Goal: Task Accomplishment & Management: Complete application form

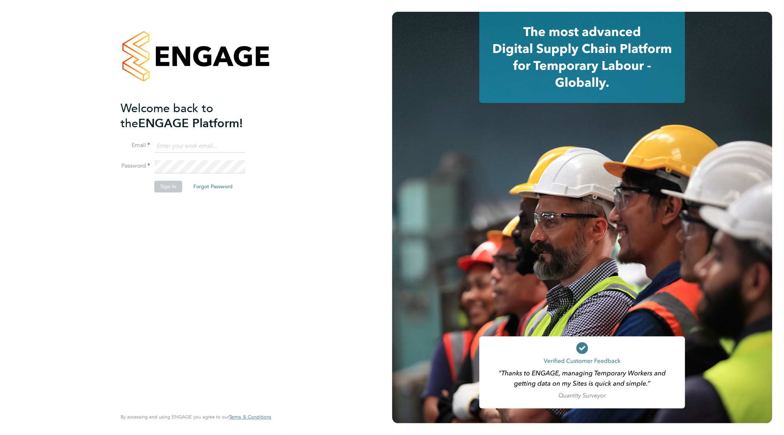
click at [211, 141] on input at bounding box center [199, 146] width 91 height 13
type input "goncalo.rodrigues@madigangill.co.uk"
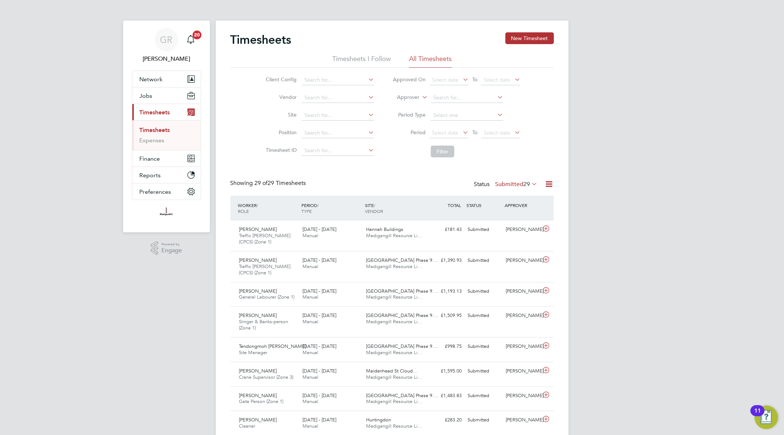
click at [549, 181] on icon at bounding box center [549, 183] width 9 height 9
click at [504, 199] on li "Export Timesheets" at bounding box center [503, 201] width 97 height 10
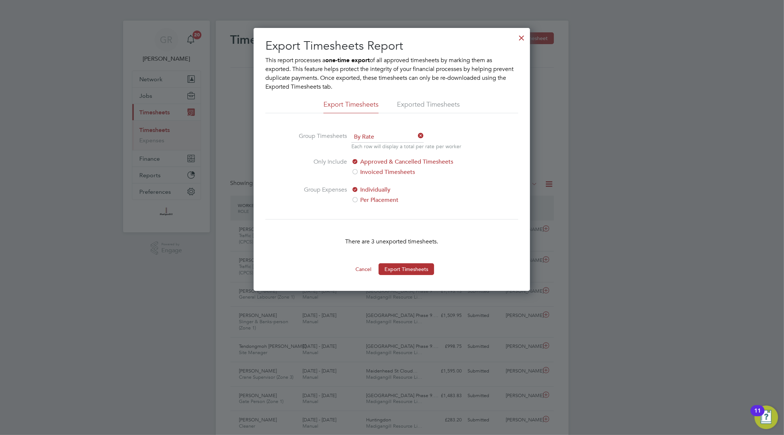
click at [517, 35] on div at bounding box center [521, 35] width 13 height 13
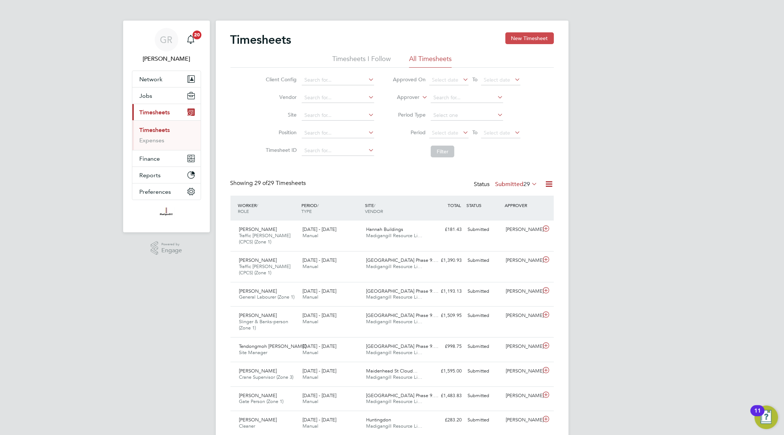
click at [534, 37] on button "New Timesheet" at bounding box center [529, 38] width 49 height 12
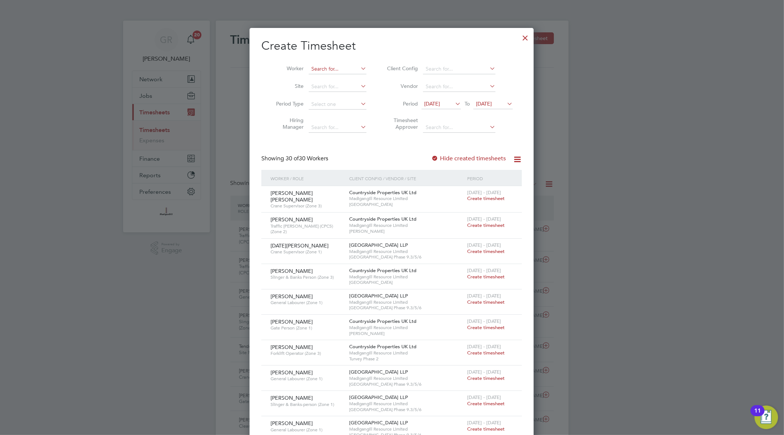
click at [321, 70] on input at bounding box center [338, 69] width 58 height 10
click at [350, 78] on li "[PERSON_NAME]" at bounding box center [340, 79] width 64 height 10
type input "[PERSON_NAME]"
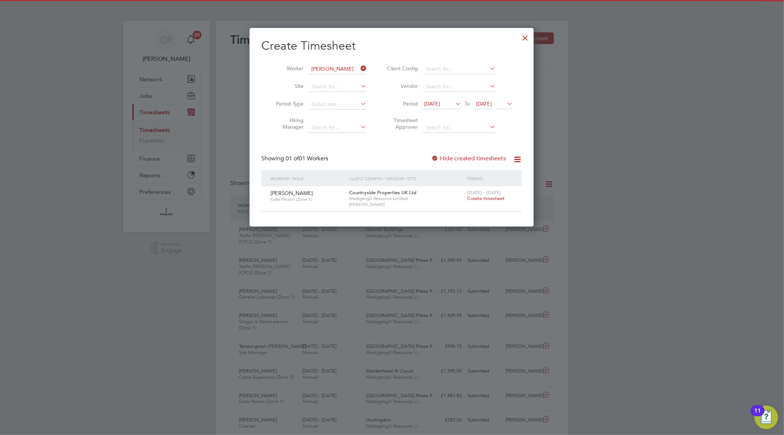
click at [437, 158] on div at bounding box center [434, 158] width 7 height 7
click at [485, 197] on span "Create timesheet" at bounding box center [485, 198] width 37 height 6
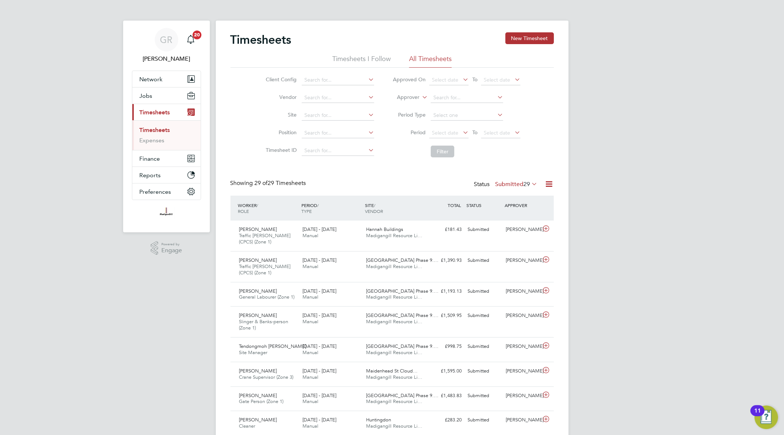
scroll to position [18, 64]
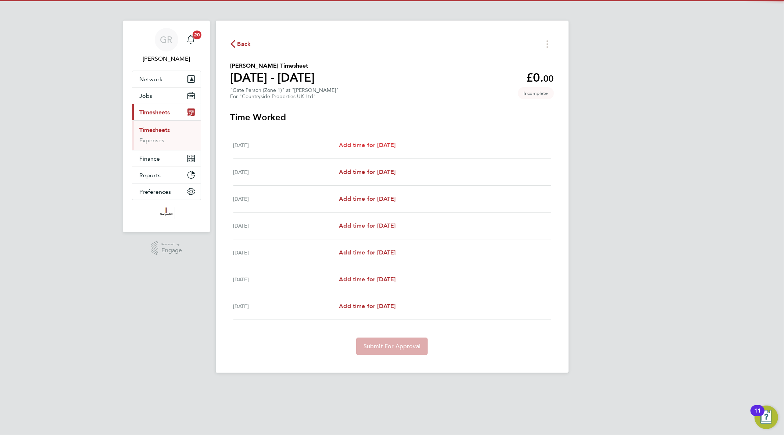
click at [380, 144] on span "Add time for [DATE]" at bounding box center [367, 144] width 57 height 7
select select "30"
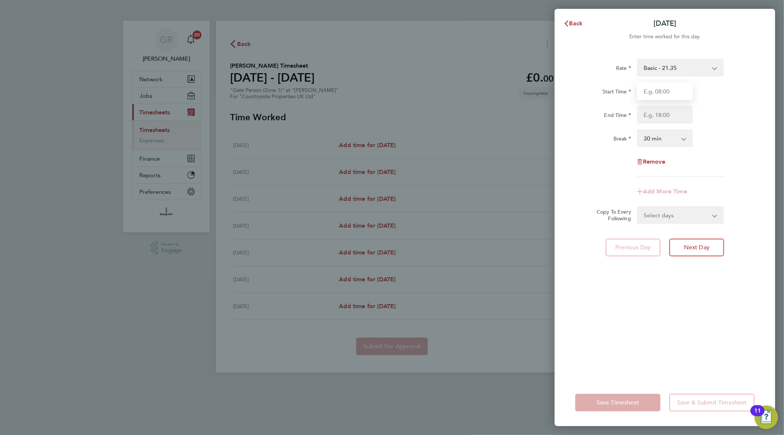
click at [649, 93] on input "Start Time" at bounding box center [665, 91] width 56 height 18
type input "07:30"
type input "18:00"
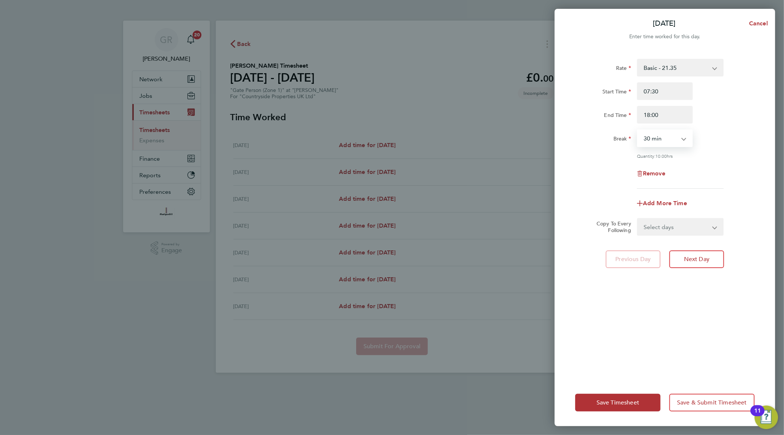
click at [680, 231] on select "Select days Day Weekday (Mon-Fri) Weekend (Sat-Sun) [DATE] [DATE] [DATE] [DATE]…" at bounding box center [675, 227] width 77 height 16
select select "WEEKDAY"
click at [637, 219] on select "Select days Day Weekday (Mon-Fri) Weekend (Sat-Sun) [DATE] [DATE] [DATE] [DATE]…" at bounding box center [675, 227] width 77 height 16
select select "[DATE]"
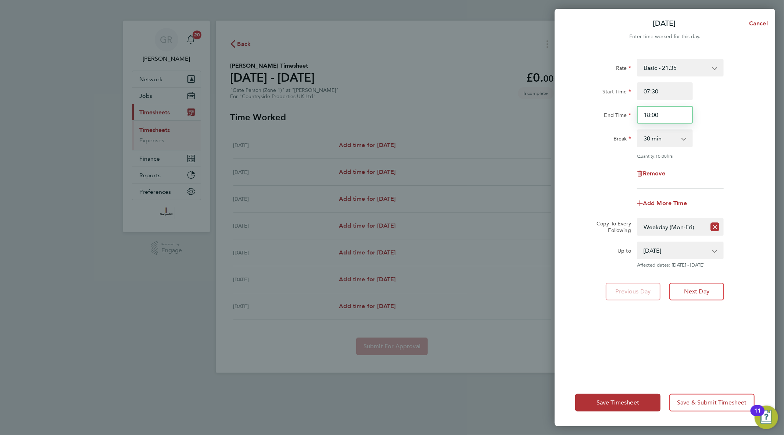
drag, startPoint x: 671, startPoint y: 117, endPoint x: 596, endPoint y: 121, distance: 75.0
click at [597, 121] on div "End Time 18:00" at bounding box center [664, 115] width 185 height 18
type input "17:30"
click at [622, 401] on span "Save Timesheet" at bounding box center [617, 402] width 43 height 7
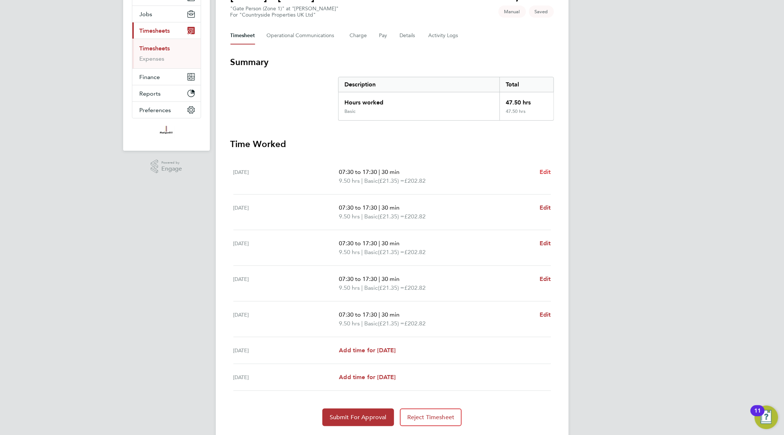
click at [547, 169] on span "Edit" at bounding box center [544, 171] width 11 height 7
select select "30"
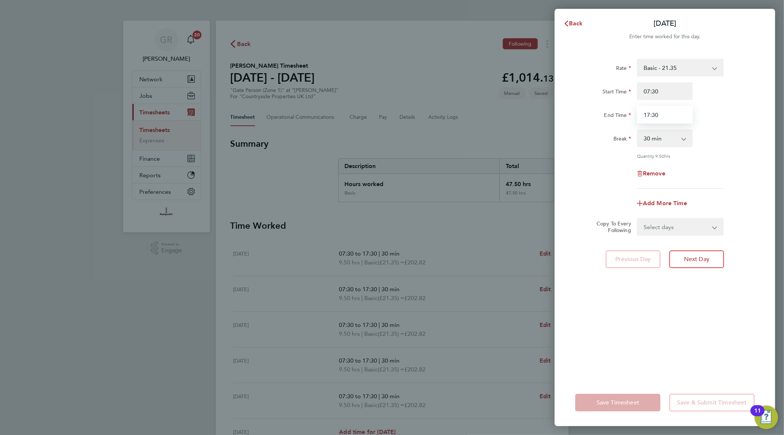
drag, startPoint x: 671, startPoint y: 112, endPoint x: 573, endPoint y: 118, distance: 97.9
click at [573, 118] on div "End Time 17:30" at bounding box center [664, 115] width 185 height 18
type input "17:00"
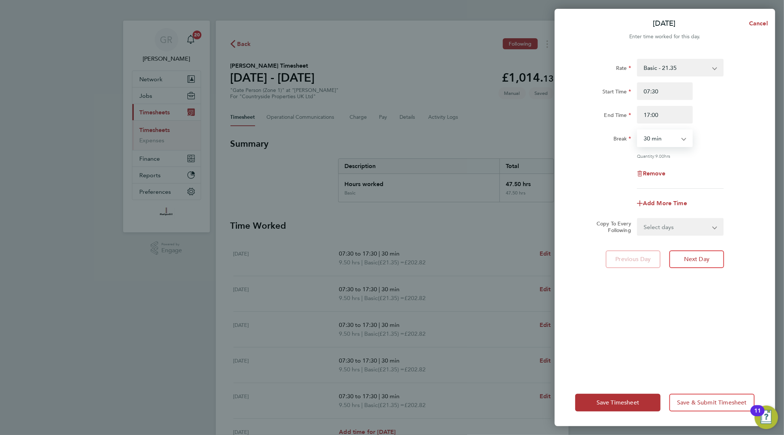
click at [692, 226] on select "Select days Day Weekday (Mon-Fri) Weekend (Sat-Sun) [DATE] [DATE] [DATE] [DATE]…" at bounding box center [675, 227] width 77 height 16
select select "WEEKDAY"
click at [637, 219] on select "Select days Day Weekday (Mon-Fri) Weekend (Sat-Sun) [DATE] [DATE] [DATE] [DATE]…" at bounding box center [675, 227] width 77 height 16
select select "[DATE]"
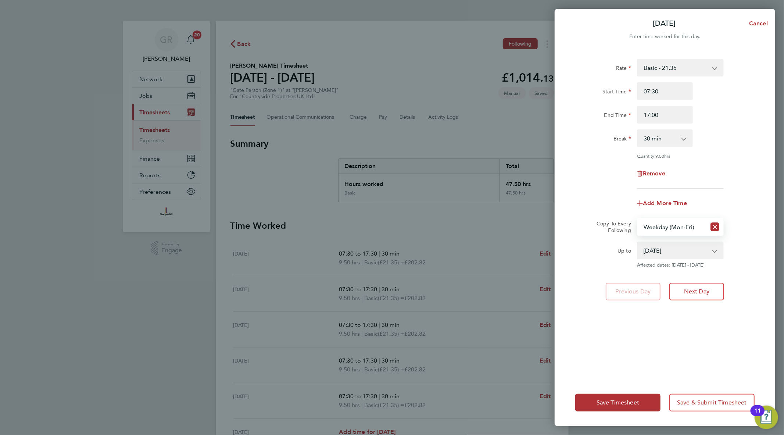
click at [619, 306] on div "Rate Basic - 21.35 Start Time 07:30 End Time 17:00 Break 0 min 15 min 30 min 45…" at bounding box center [664, 214] width 220 height 329
click at [629, 401] on span "Save Timesheet" at bounding box center [617, 402] width 43 height 7
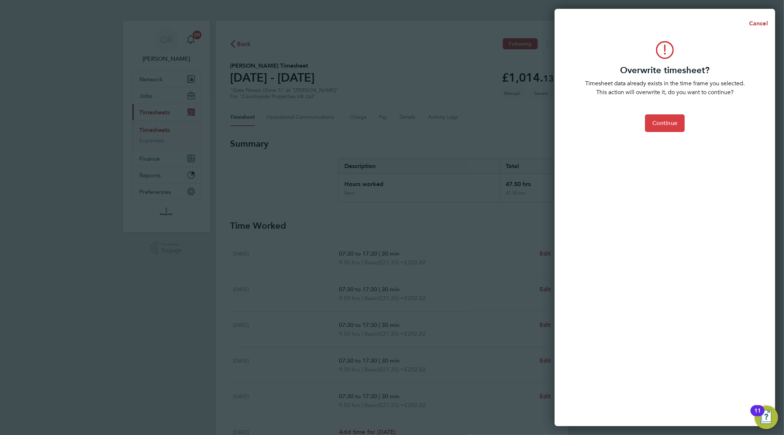
click at [662, 129] on button "Continue" at bounding box center [665, 123] width 40 height 18
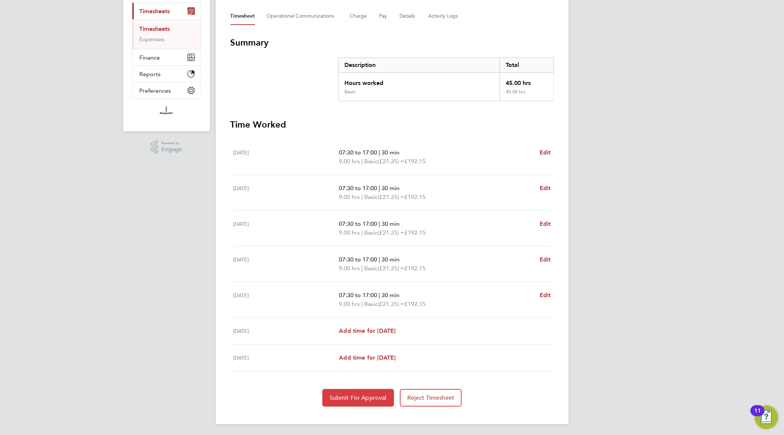
click at [366, 392] on button "Submit For Approval" at bounding box center [358, 398] width 72 height 18
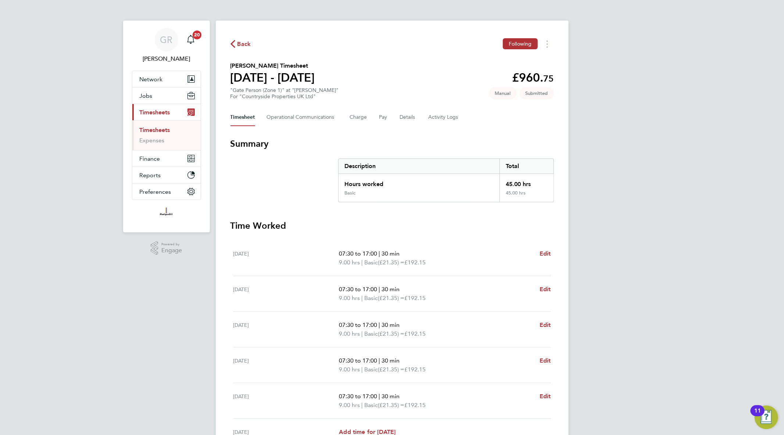
click at [162, 130] on link "Timesheets" at bounding box center [155, 129] width 30 height 7
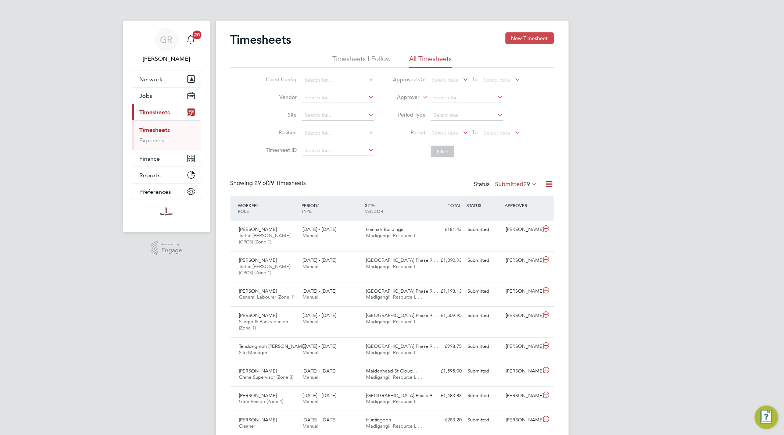
click at [542, 37] on button "New Timesheet" at bounding box center [529, 38] width 49 height 12
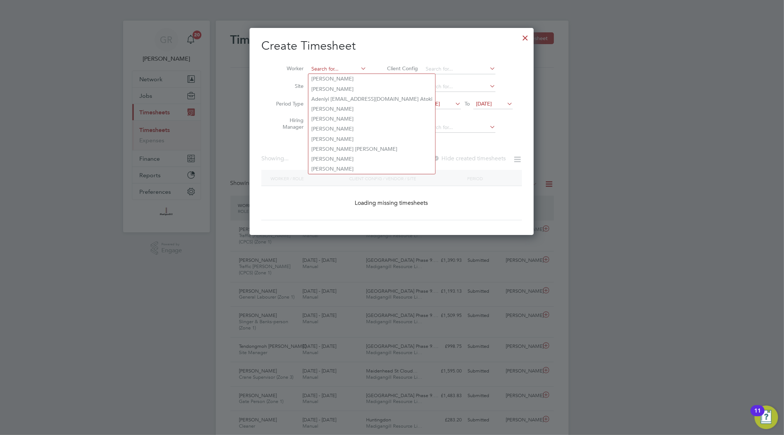
click at [327, 70] on input at bounding box center [338, 69] width 58 height 10
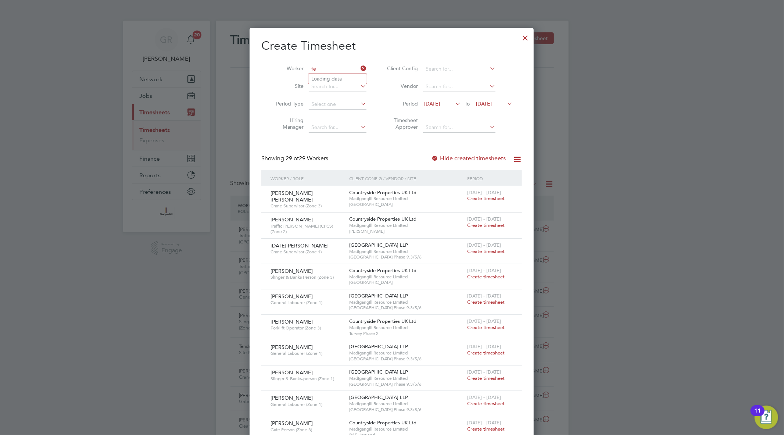
type input "f"
click at [351, 118] on li "[PERSON_NAME] Enelamah" at bounding box center [341, 119] width 66 height 10
type input "[PERSON_NAME]"
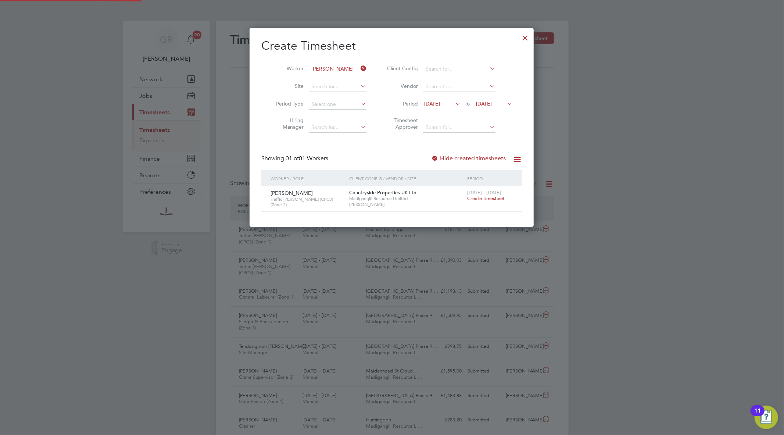
click at [441, 156] on label "Hide created timesheets" at bounding box center [468, 158] width 75 height 7
click at [490, 196] on span "Create timesheet" at bounding box center [485, 198] width 37 height 6
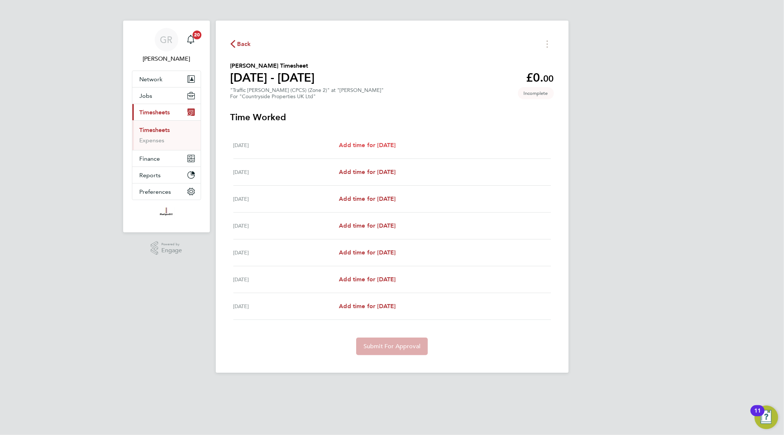
click at [349, 146] on span "Add time for [DATE]" at bounding box center [367, 144] width 57 height 7
select select "30"
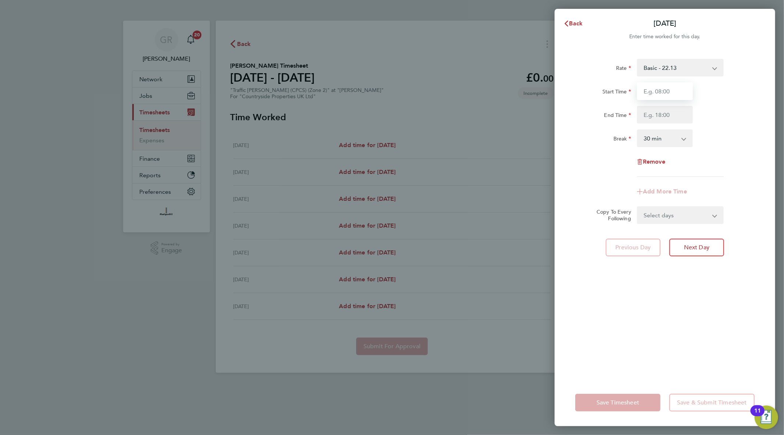
click at [652, 92] on input "Start Time" at bounding box center [665, 91] width 56 height 18
type input "07:30"
type input "17:00"
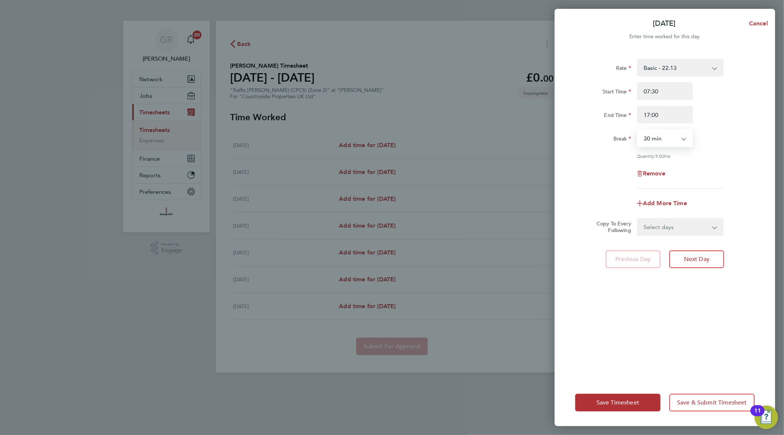
click at [686, 232] on select "Select days Day Weekday (Mon-Fri) Weekend (Sat-Sun) [DATE] [DATE] [DATE] [DATE]…" at bounding box center [675, 227] width 77 height 16
select select "WEEKDAY"
click at [637, 219] on select "Select days Day Weekday (Mon-Fri) Weekend (Sat-Sun) [DATE] [DATE] [DATE] [DATE]…" at bounding box center [675, 227] width 77 height 16
select select "[DATE]"
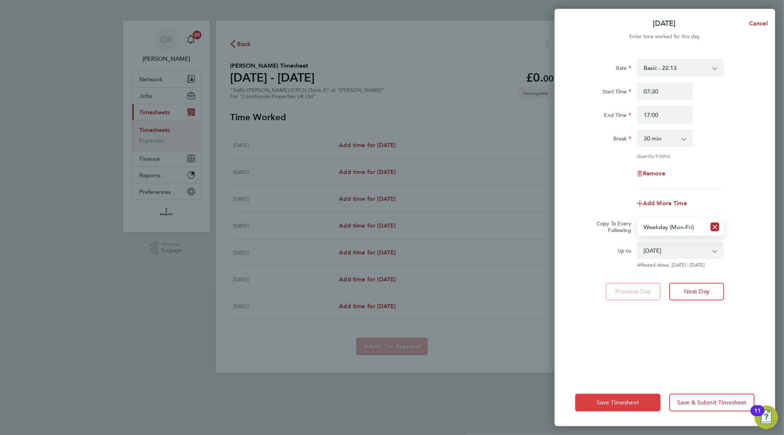
click at [627, 403] on span "Save Timesheet" at bounding box center [617, 402] width 43 height 7
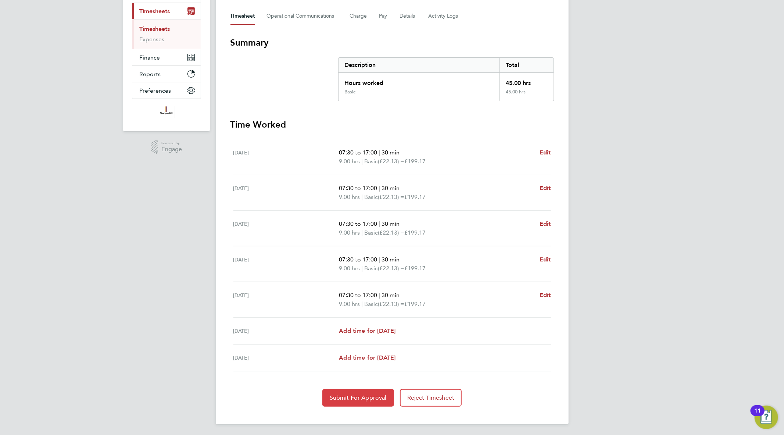
click at [363, 389] on button "Submit For Approval" at bounding box center [358, 398] width 72 height 18
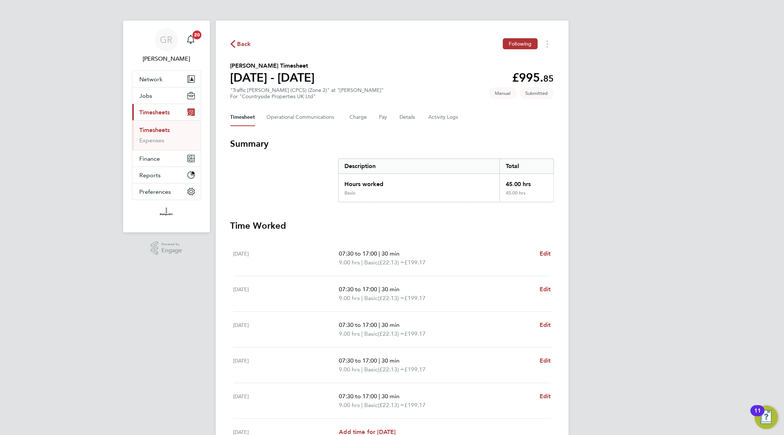
click at [166, 129] on link "Timesheets" at bounding box center [155, 129] width 30 height 7
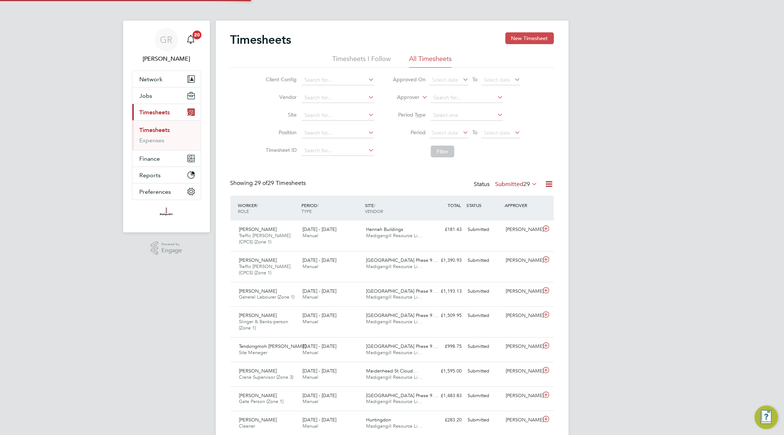
click at [528, 40] on button "New Timesheet" at bounding box center [529, 38] width 49 height 12
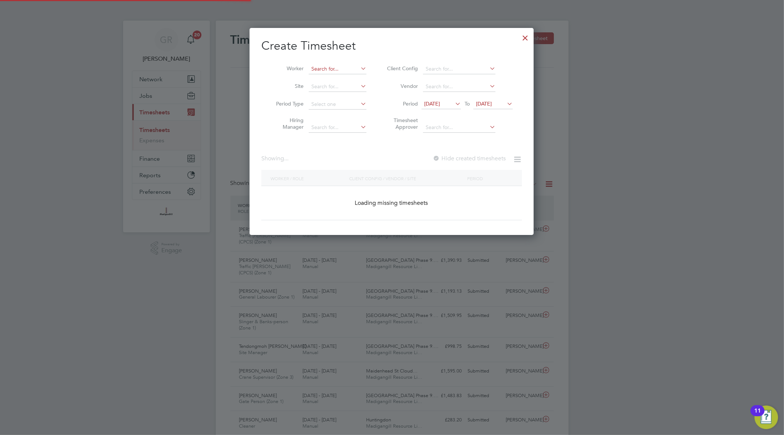
click at [315, 70] on input at bounding box center [338, 69] width 58 height 10
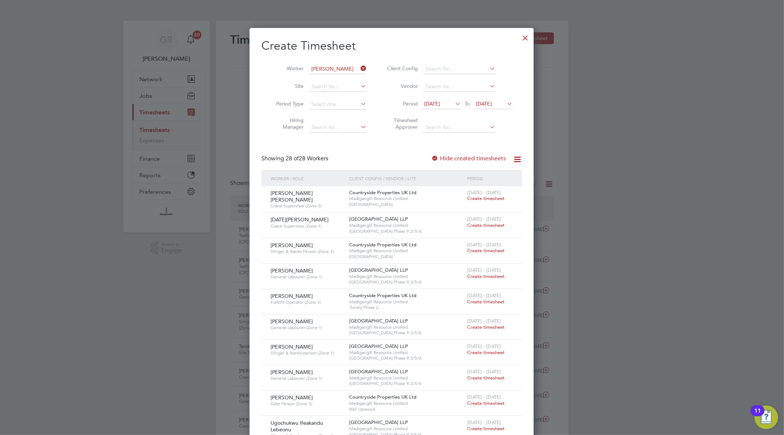
click at [340, 87] on li "[PERSON_NAME]" at bounding box center [354, 89] width 92 height 10
type input "[PERSON_NAME]"
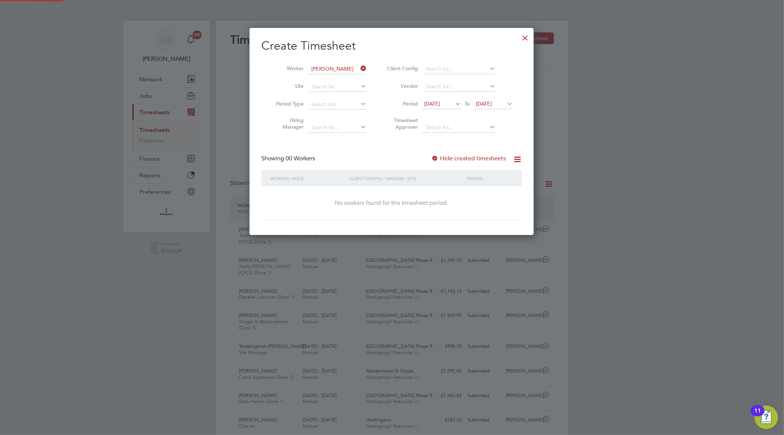
click at [454, 155] on label "Hide created timesheets" at bounding box center [468, 158] width 75 height 7
click at [492, 100] on span "[DATE]" at bounding box center [484, 103] width 16 height 7
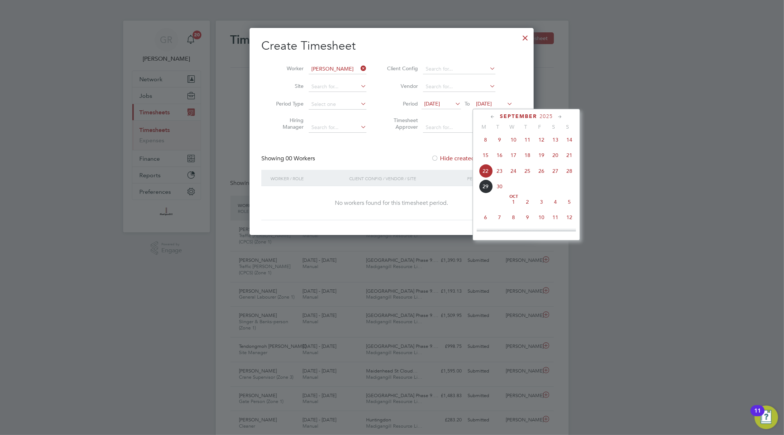
click at [570, 222] on span "12" at bounding box center [569, 217] width 14 height 14
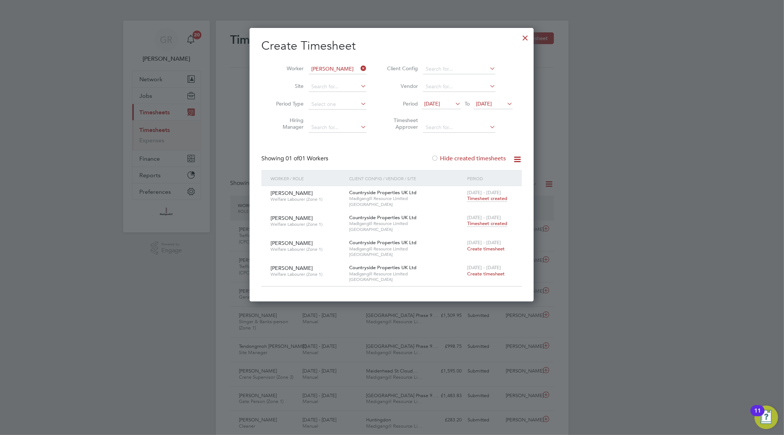
click at [495, 221] on span "Timesheet created" at bounding box center [487, 223] width 40 height 7
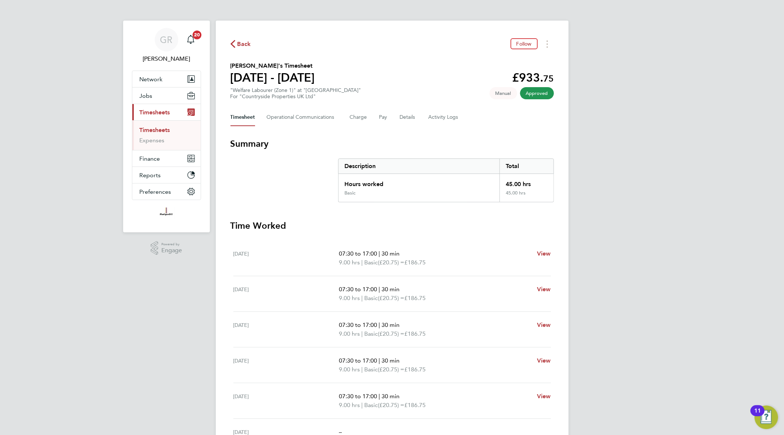
click at [241, 42] on span "Back" at bounding box center [244, 44] width 14 height 9
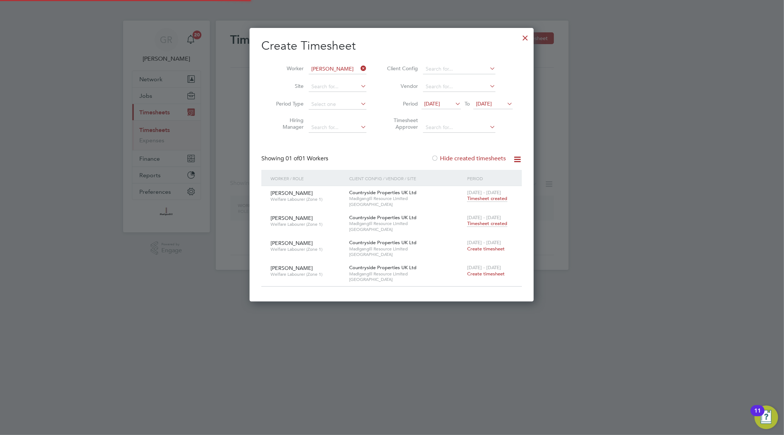
scroll to position [4, 4]
click at [357, 63] on li "Worker [PERSON_NAME]" at bounding box center [318, 69] width 114 height 18
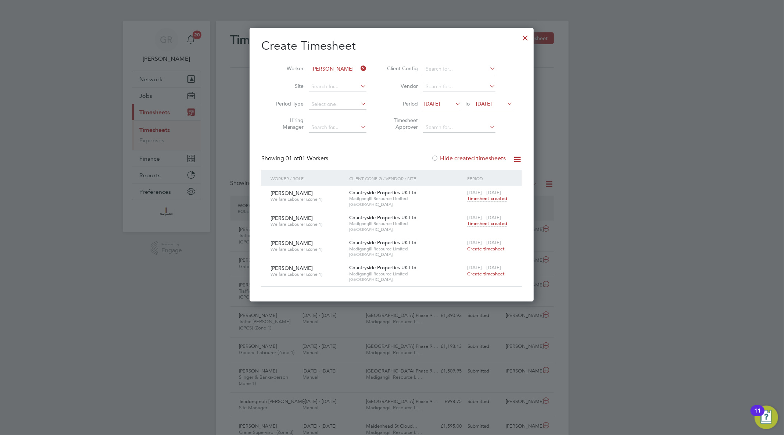
scroll to position [25, 64]
click at [359, 67] on icon at bounding box center [359, 68] width 0 height 10
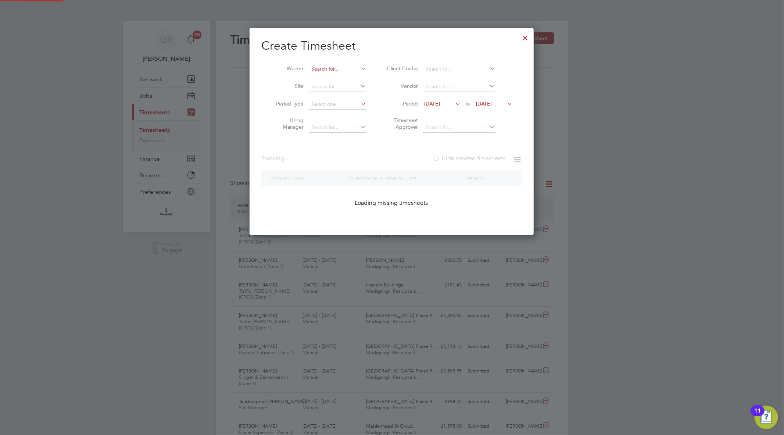
click at [334, 70] on input at bounding box center [338, 69] width 58 height 10
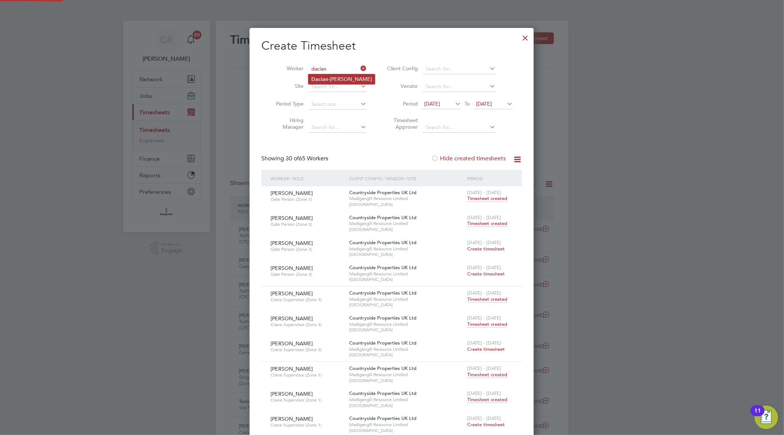
click at [354, 79] on li "[PERSON_NAME]" at bounding box center [341, 79] width 67 height 10
type input "[PERSON_NAME]"
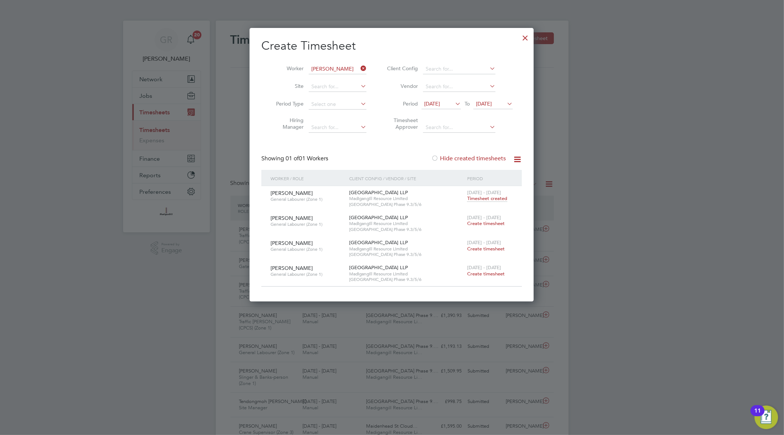
click at [492, 223] on span "Create timesheet" at bounding box center [485, 223] width 37 height 6
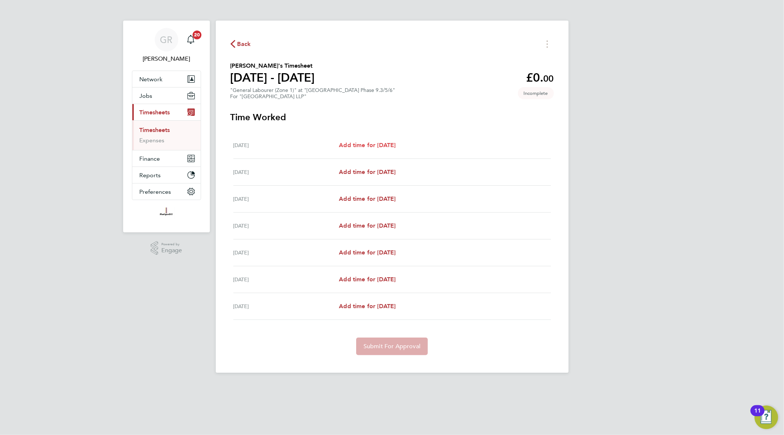
click at [380, 144] on span "Add time for [DATE]" at bounding box center [367, 144] width 57 height 7
select select "45"
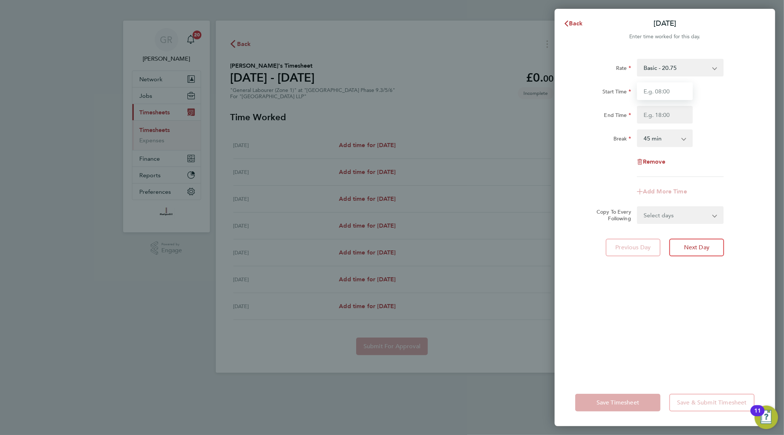
click at [645, 89] on input "Start Time" at bounding box center [665, 91] width 56 height 18
type input "07:30"
type input "17:30"
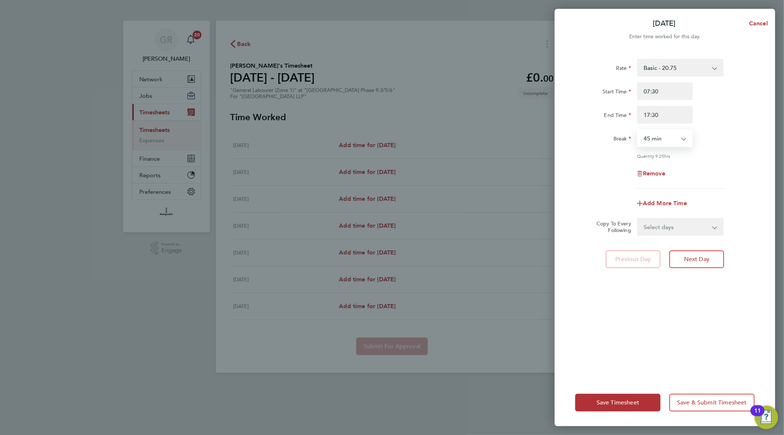
click at [676, 134] on select "0 min 15 min 30 min 45 min 60 min 75 min 90 min" at bounding box center [660, 138] width 46 height 16
select select "30"
click at [637, 130] on select "0 min 15 min 30 min 45 min 60 min 75 min 90 min" at bounding box center [660, 138] width 46 height 16
drag, startPoint x: 668, startPoint y: 116, endPoint x: 601, endPoint y: 119, distance: 66.9
click at [603, 119] on div "End Time 17:30" at bounding box center [664, 115] width 185 height 18
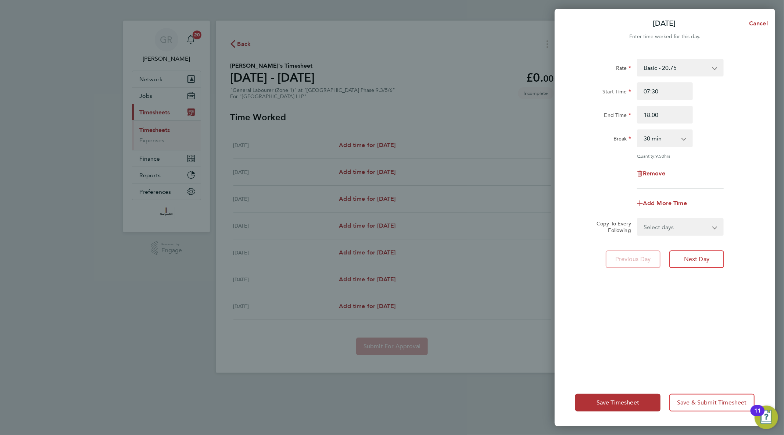
type input "18:00"
click at [688, 227] on select "Select days Day Weekday (Mon-Fri) Weekend (Sat-Sun) [DATE] [DATE] [DATE] [DATE]…" at bounding box center [675, 227] width 77 height 16
select select "WEEKDAY"
click at [637, 219] on select "Select days Day Weekday (Mon-Fri) Weekend (Sat-Sun) [DATE] [DATE] [DATE] [DATE]…" at bounding box center [675, 227] width 77 height 16
select select "[DATE]"
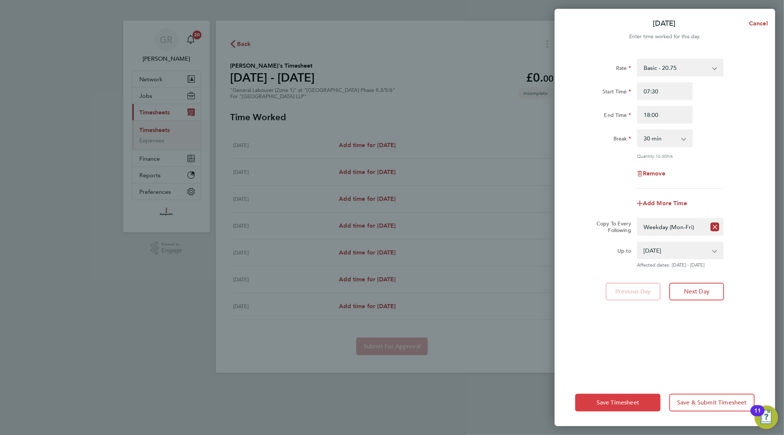
click at [635, 402] on span "Save Timesheet" at bounding box center [617, 402] width 43 height 7
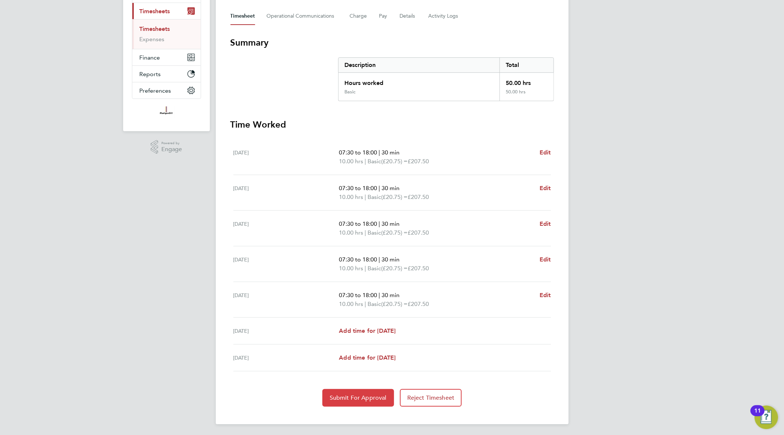
click at [351, 390] on button "Submit For Approval" at bounding box center [358, 398] width 72 height 18
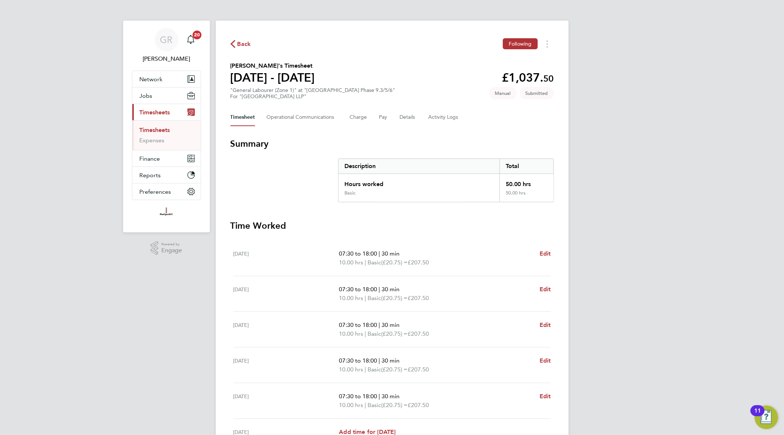
click at [159, 132] on link "Timesheets" at bounding box center [155, 129] width 30 height 7
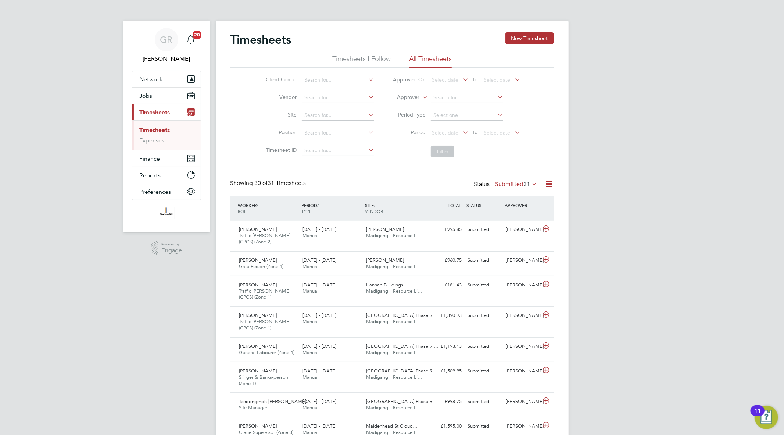
click at [546, 186] on icon at bounding box center [549, 183] width 9 height 9
click at [478, 196] on li "Export Timesheets" at bounding box center [503, 201] width 97 height 10
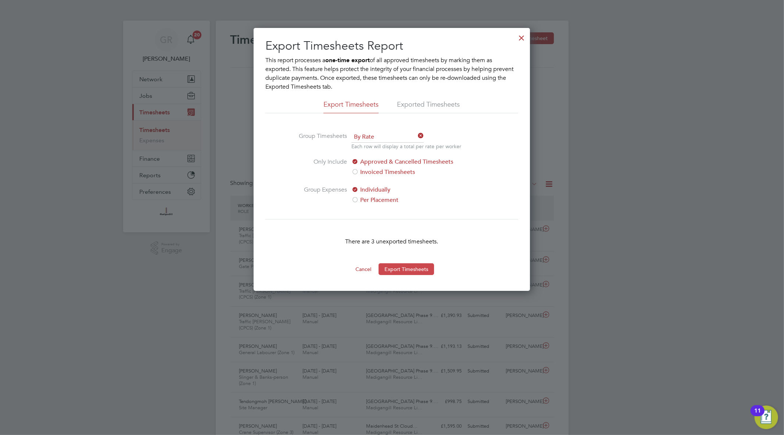
click at [416, 269] on button "Export Timesheets" at bounding box center [405, 269] width 55 height 12
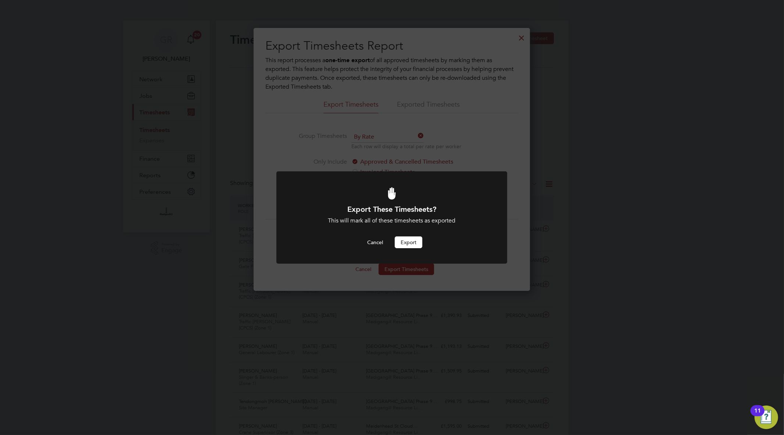
click at [416, 241] on button "Export" at bounding box center [409, 242] width 28 height 12
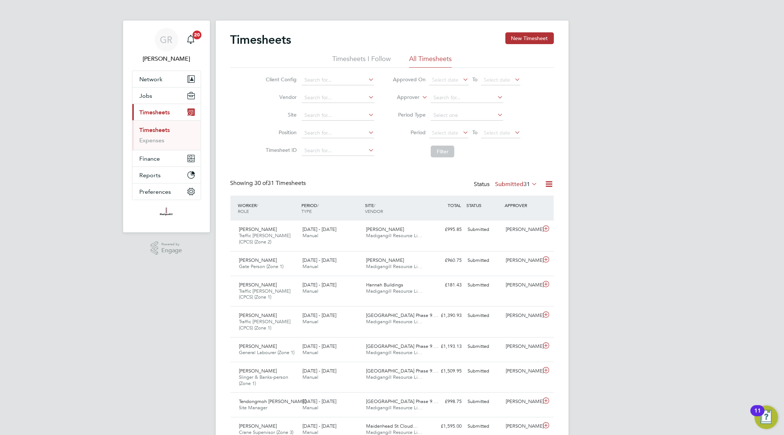
scroll to position [25, 64]
click at [550, 185] on icon at bounding box center [549, 183] width 9 height 9
click at [513, 203] on li "Export Timesheets" at bounding box center [503, 201] width 97 height 10
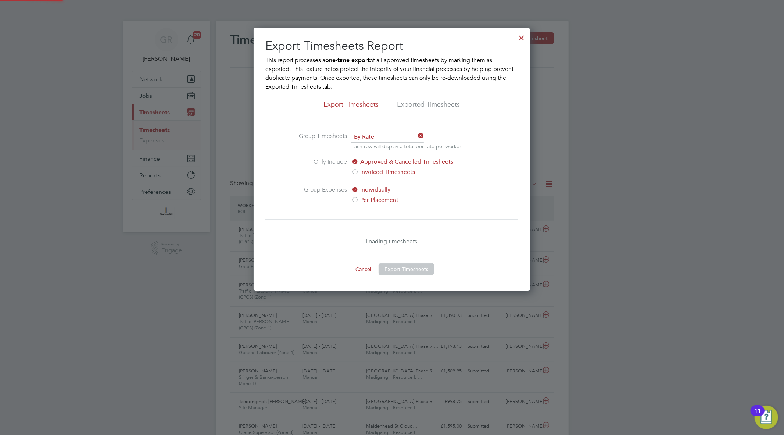
scroll to position [263, 276]
click at [421, 267] on button "Export Timesheets" at bounding box center [405, 269] width 55 height 12
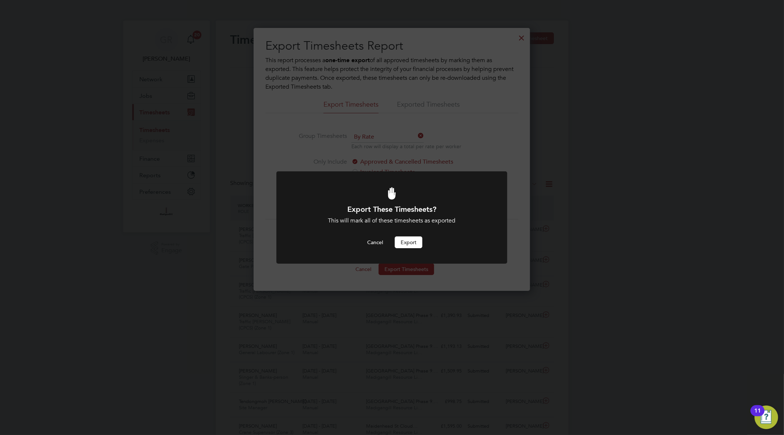
click at [410, 237] on button "Export" at bounding box center [409, 242] width 28 height 12
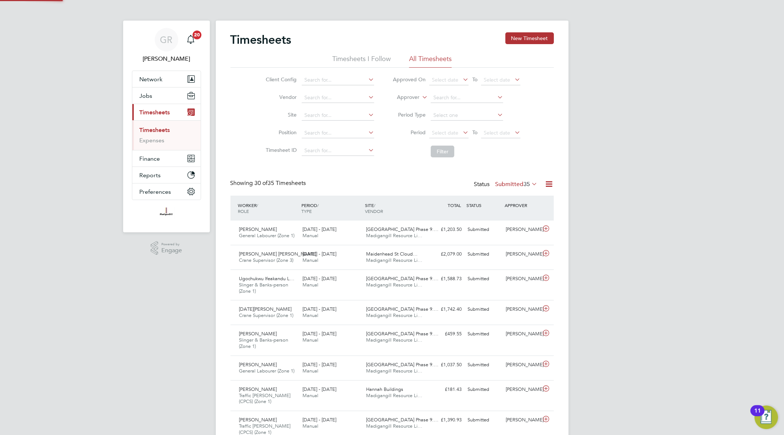
scroll to position [25, 64]
click at [551, 187] on icon at bounding box center [549, 183] width 9 height 9
click at [516, 205] on li "Export Timesheets" at bounding box center [503, 201] width 97 height 10
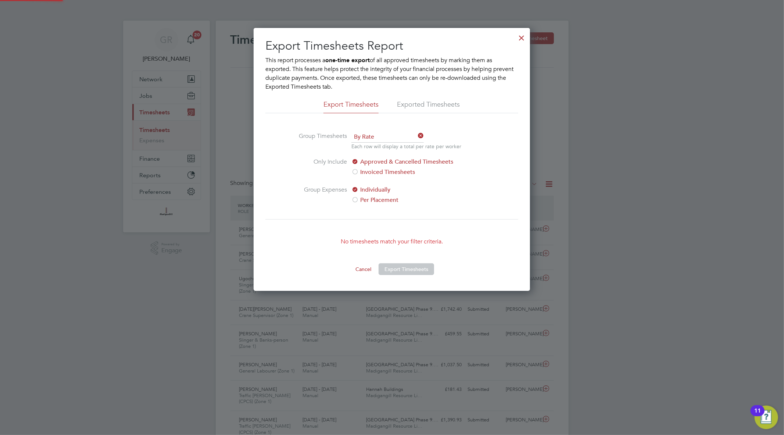
scroll to position [263, 276]
click at [525, 40] on div at bounding box center [521, 35] width 13 height 13
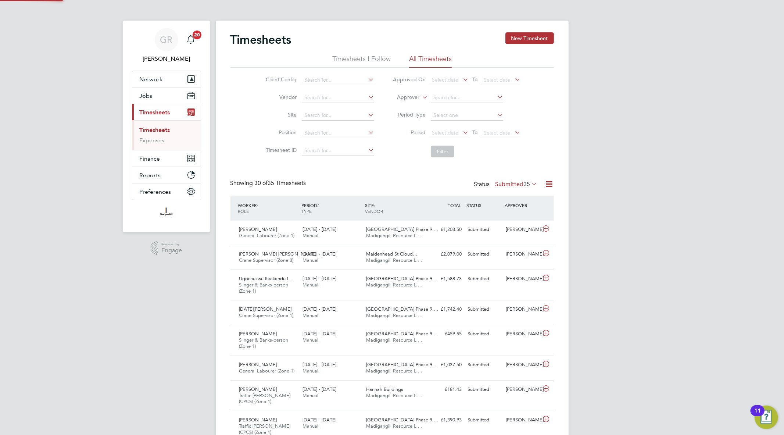
scroll to position [25, 64]
click at [547, 185] on icon at bounding box center [549, 183] width 9 height 9
click at [523, 202] on li "Export Timesheets" at bounding box center [503, 201] width 97 height 10
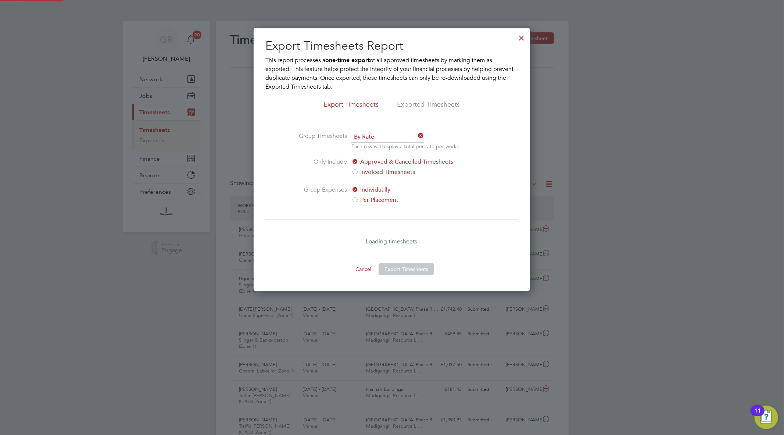
scroll to position [263, 276]
click at [521, 35] on div at bounding box center [521, 35] width 13 height 13
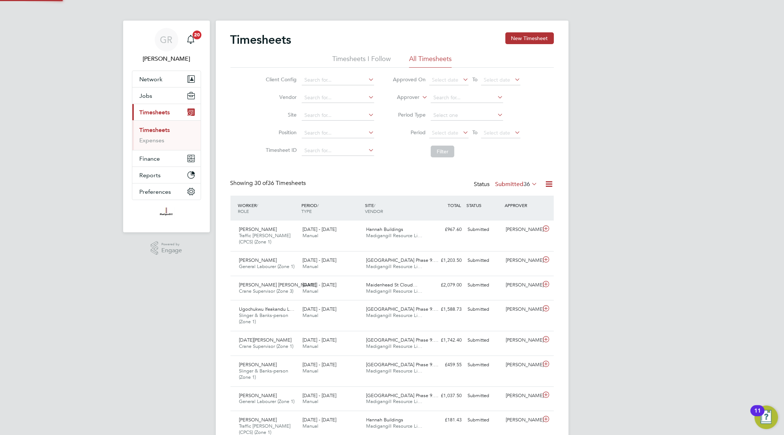
scroll to position [18, 64]
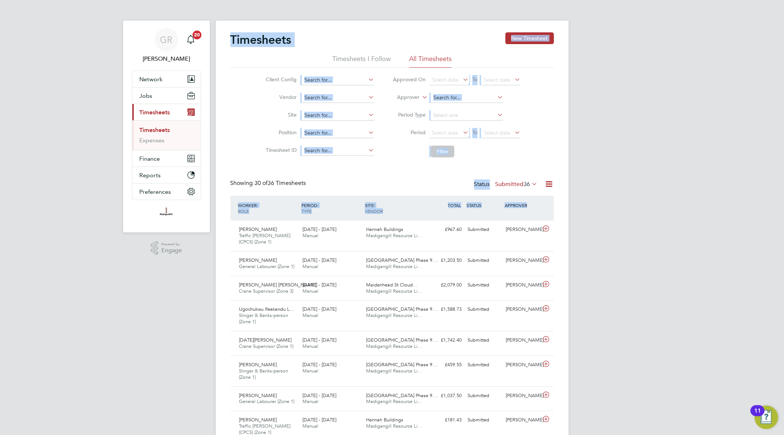
drag, startPoint x: 284, startPoint y: 49, endPoint x: 597, endPoint y: 211, distance: 352.2
